Goal: Task Accomplishment & Management: Use online tool/utility

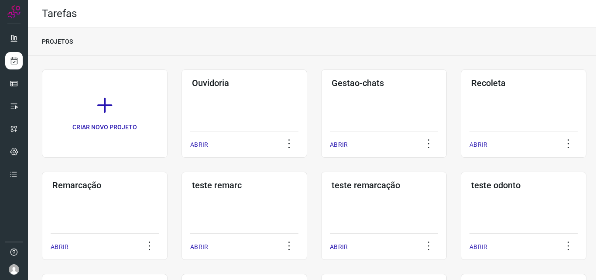
click at [181, 191] on div "Remarcação ABRIR" at bounding box center [244, 215] width 126 height 88
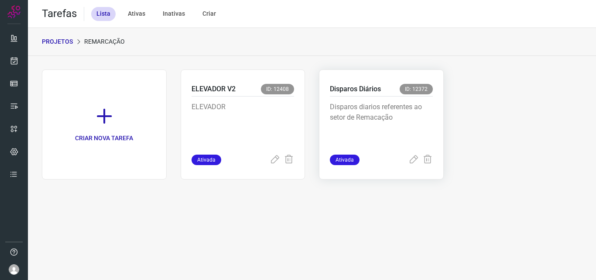
click at [386, 127] on p "Disparos diarios referentes ao setor de Remacação" at bounding box center [381, 124] width 103 height 44
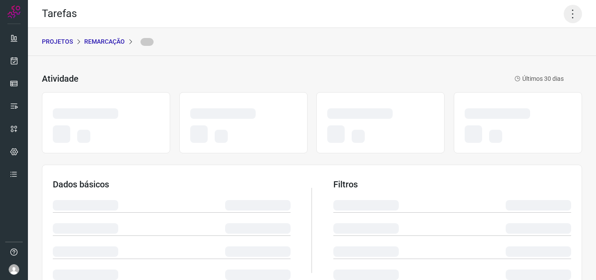
click at [570, 13] on icon at bounding box center [572, 14] width 18 height 18
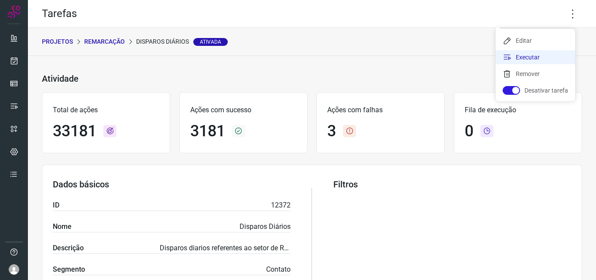
click at [542, 58] on li "Executar" at bounding box center [534, 57] width 79 height 14
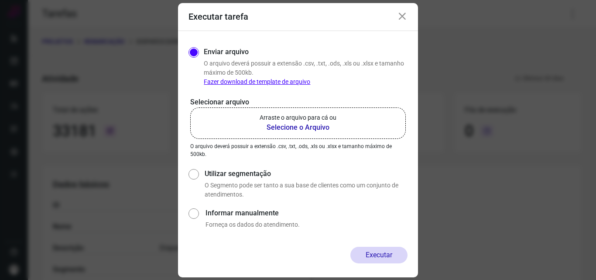
click at [308, 119] on p "Arraste o arquivo para cá ou" at bounding box center [297, 117] width 77 height 9
click at [0, 0] on input "Arraste o arquivo para cá ou Selecione o Arquivo" at bounding box center [0, 0] width 0 height 0
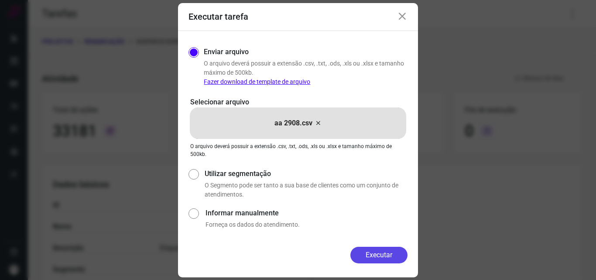
click at [381, 256] on button "Executar" at bounding box center [378, 254] width 57 height 17
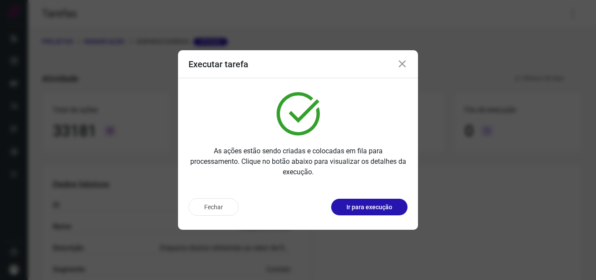
click at [392, 216] on div "Fechar Ir para execução" at bounding box center [298, 210] width 240 height 38
click at [398, 209] on button "Ir para execução" at bounding box center [369, 206] width 76 height 17
